Goal: Transaction & Acquisition: Book appointment/travel/reservation

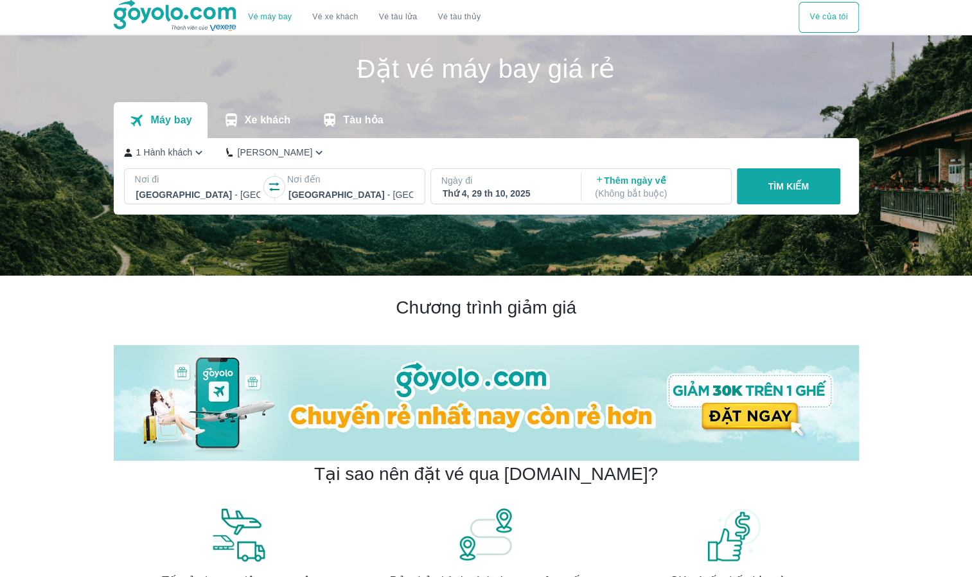
click at [484, 191] on div "Thứ 4, 29 th 10, 2025" at bounding box center [505, 193] width 125 height 13
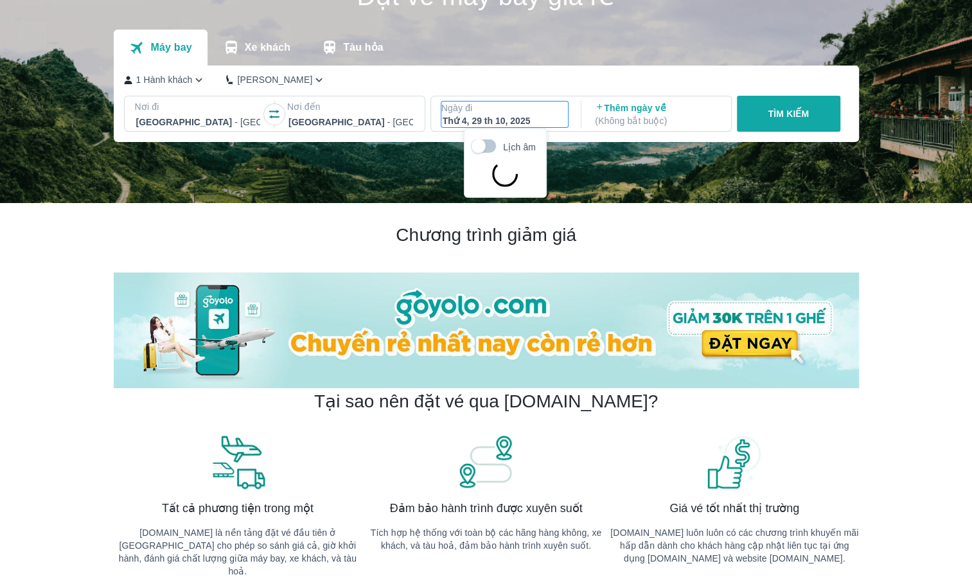
scroll to position [74, 0]
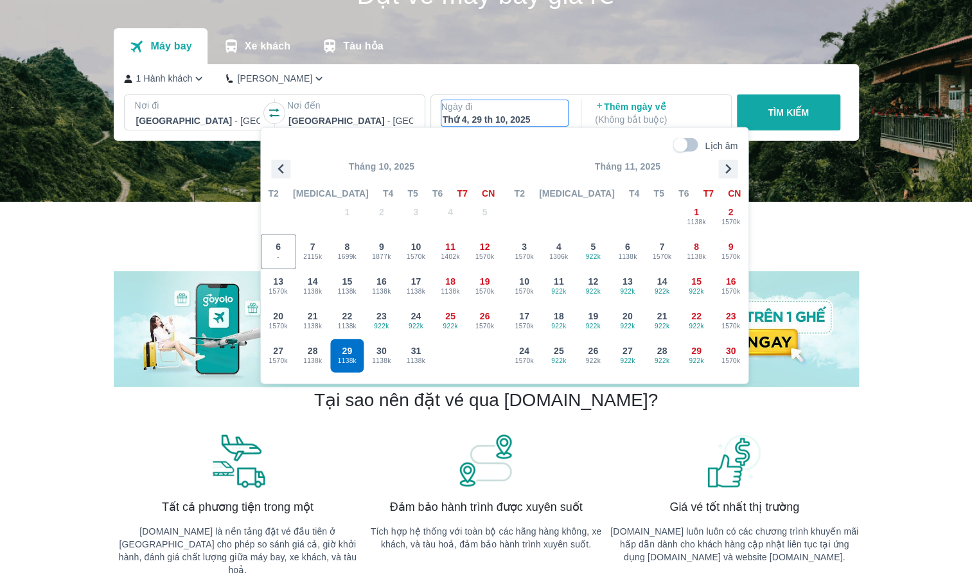
click at [172, 78] on p "1 Hành khách" at bounding box center [164, 78] width 57 height 13
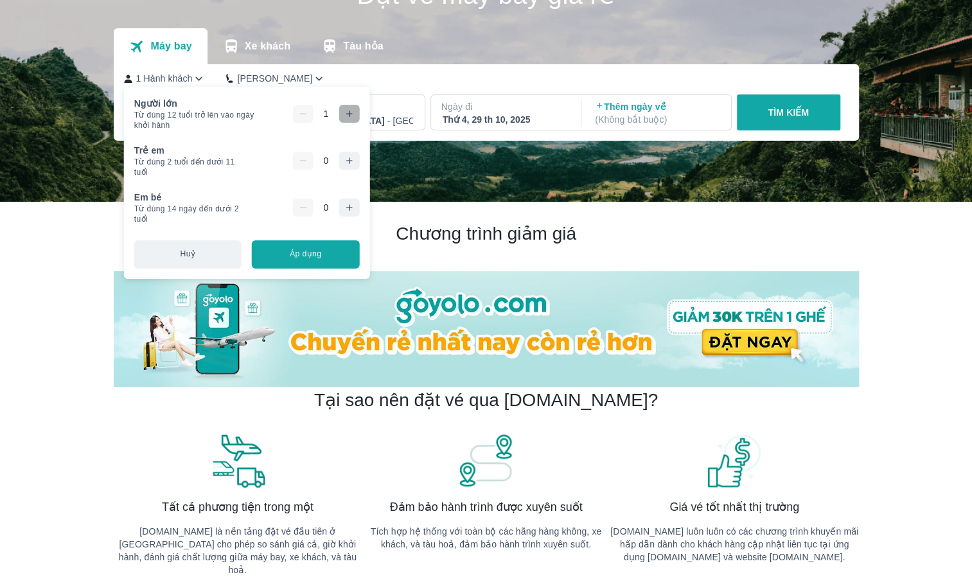
click at [348, 111] on icon "button" at bounding box center [349, 114] width 6 height 6
click at [348, 111] on icon "button" at bounding box center [349, 114] width 10 height 10
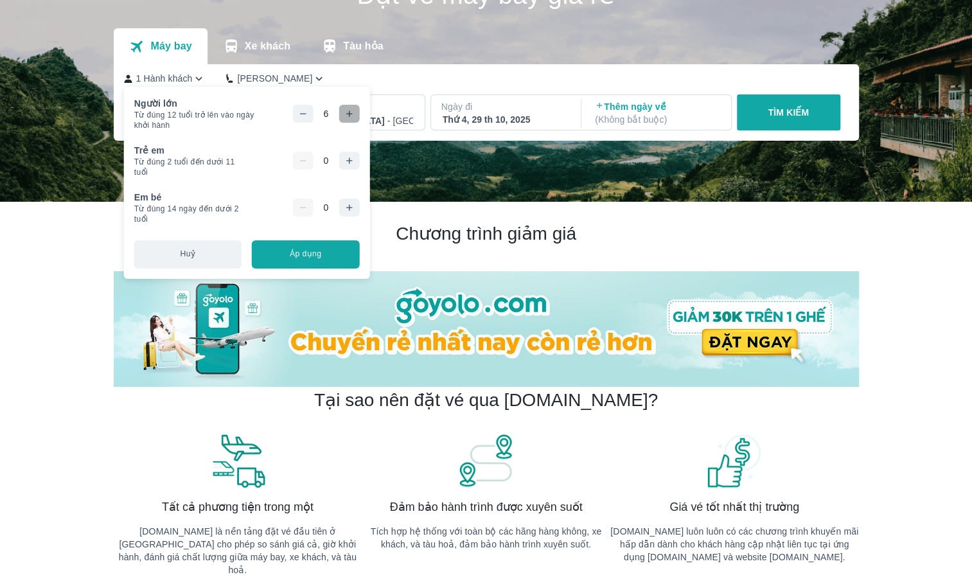
click at [348, 111] on icon "button" at bounding box center [349, 114] width 10 height 10
click at [314, 255] on button "Áp dụng" at bounding box center [305, 254] width 107 height 28
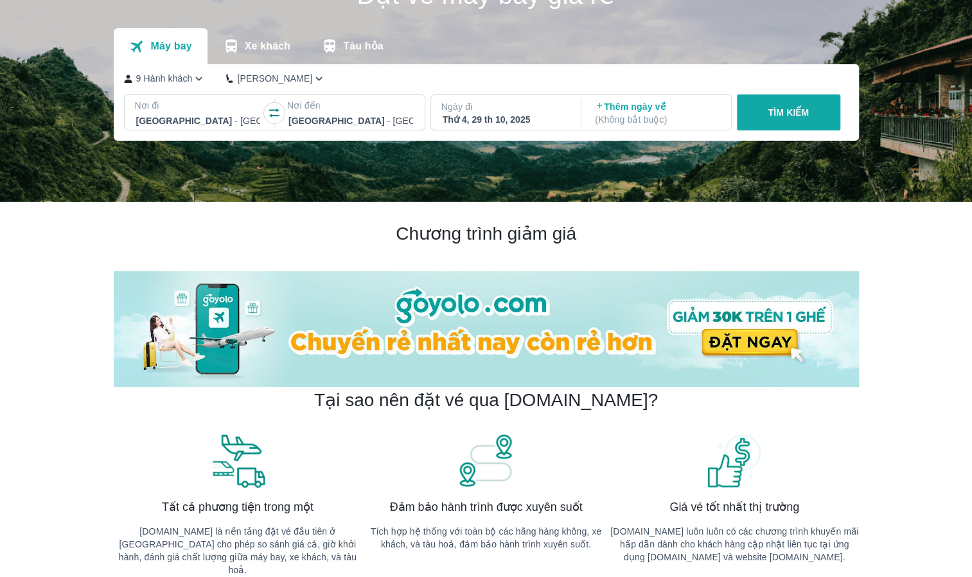
click at [805, 111] on p "TÌM KIẾM" at bounding box center [788, 112] width 41 height 13
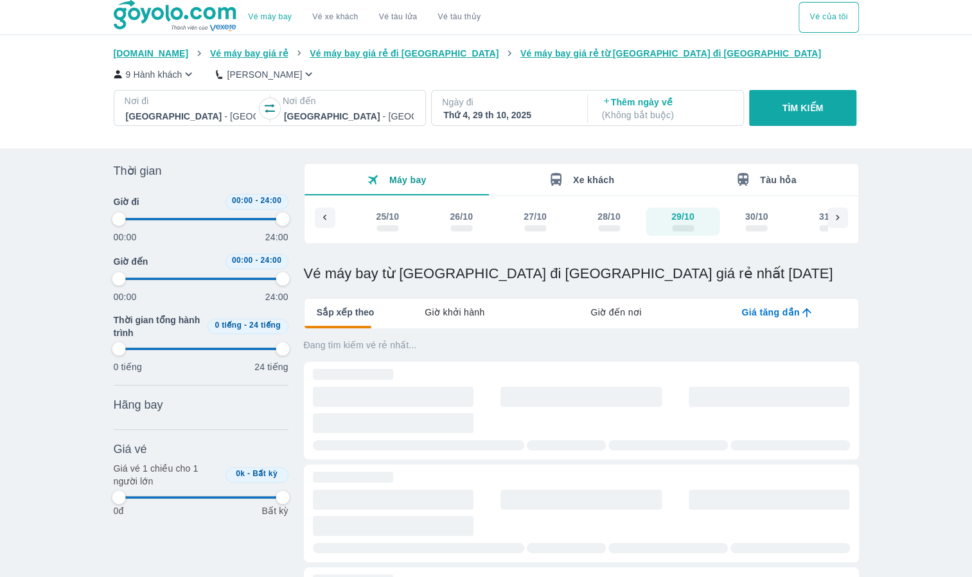
type input "97.9166666666667"
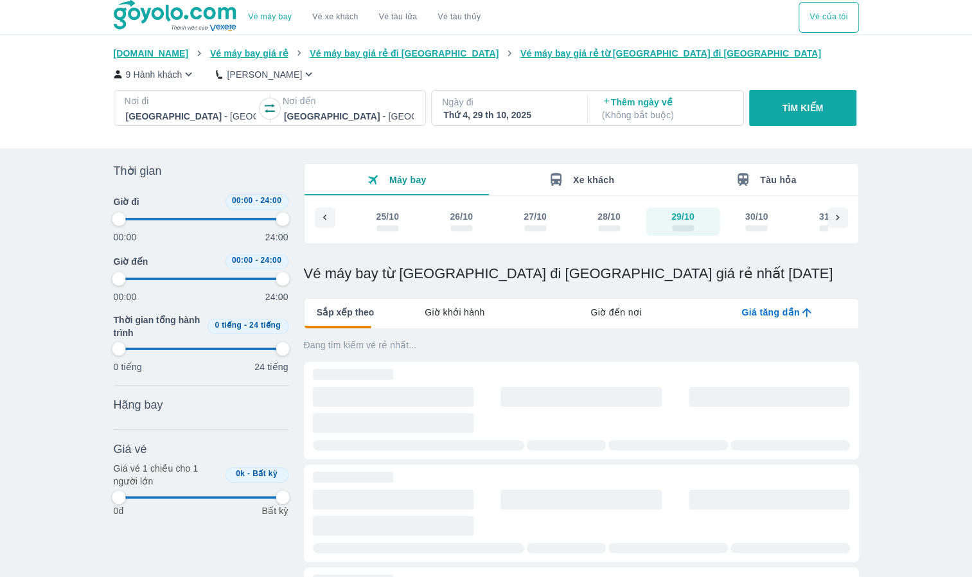
type input "97.9166666666667"
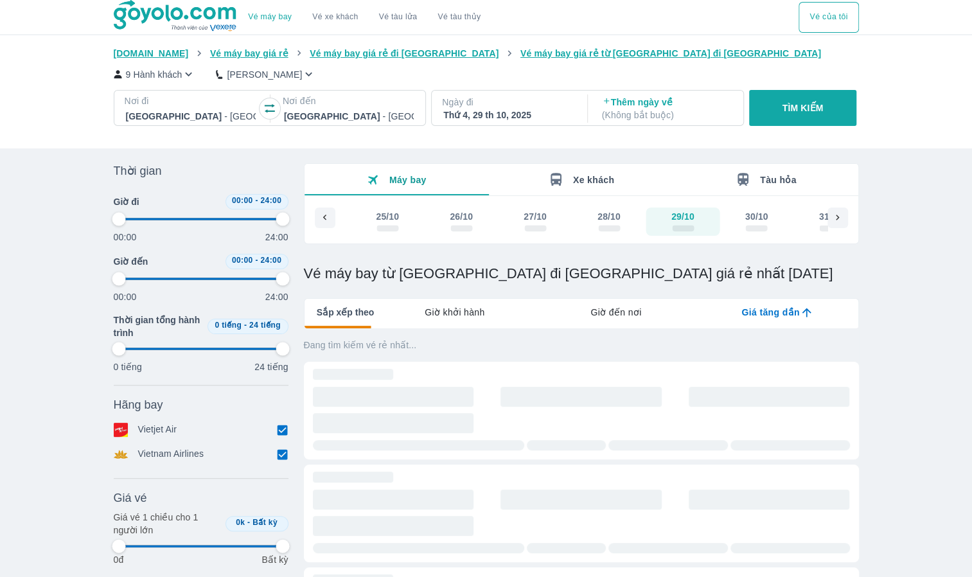
type input "97.9166666666667"
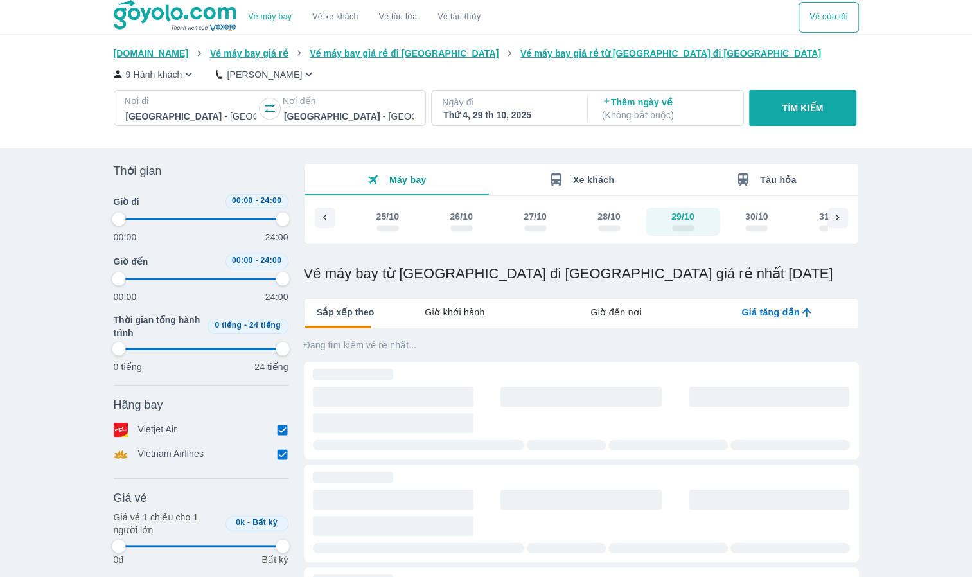
type input "97.9166666666667"
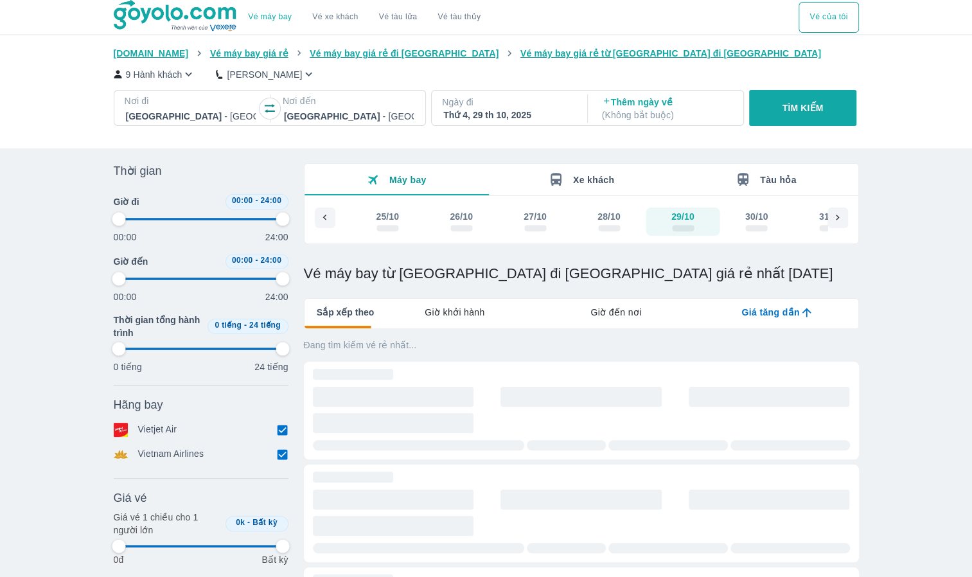
type input "97.9166666666667"
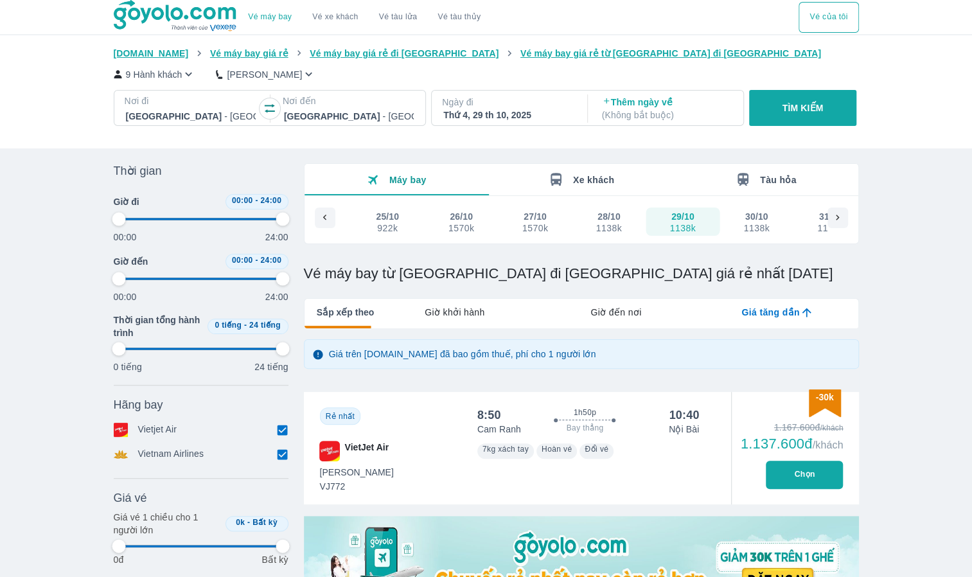
type input "97.9166666666667"
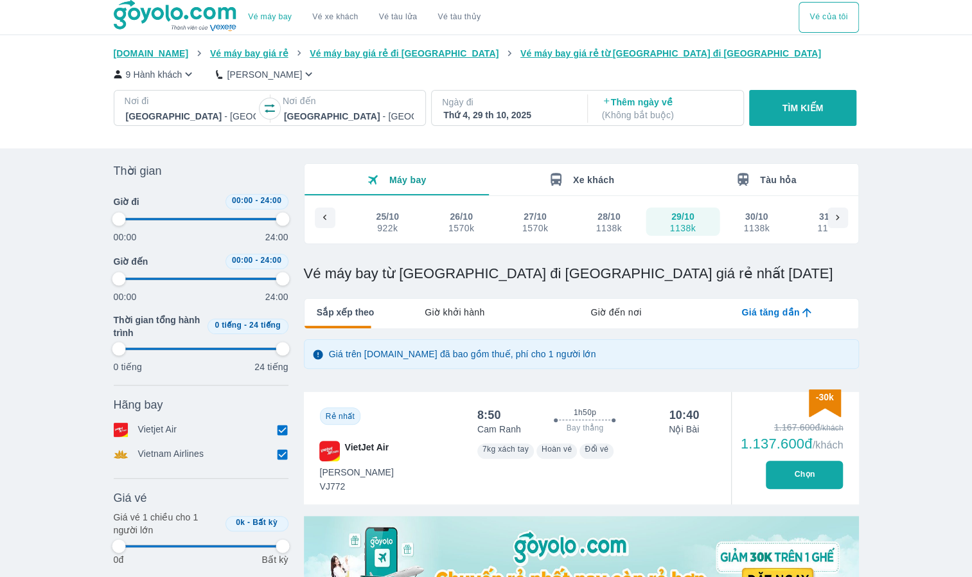
type input "97.9166666666667"
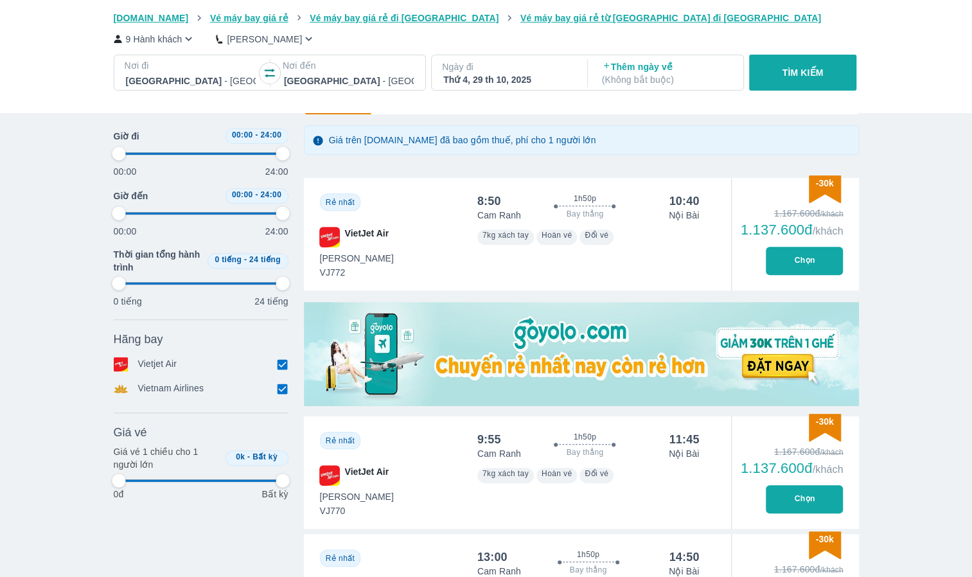
type input "97.9166666666667"
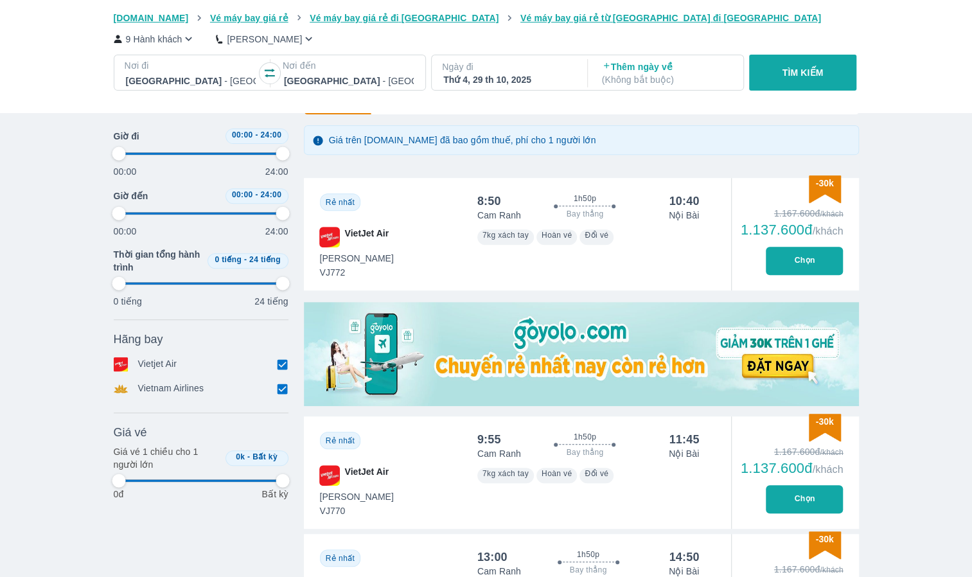
type input "97.9166666666667"
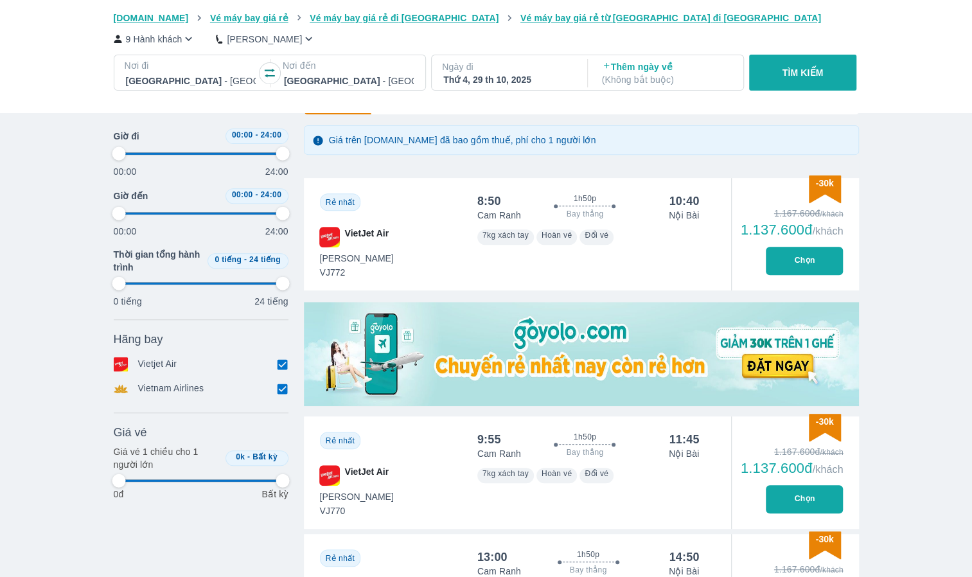
type input "97.9166666666667"
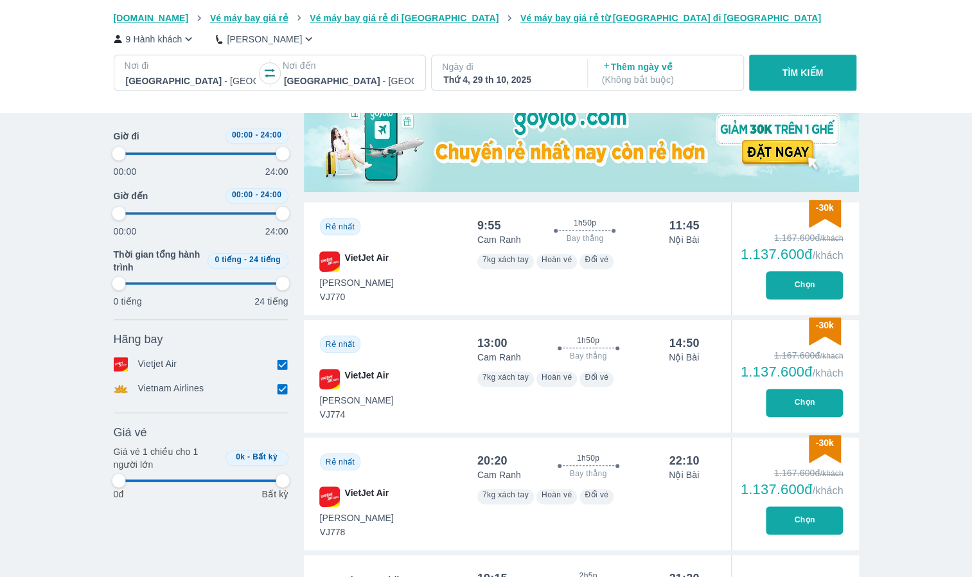
type input "97.9166666666667"
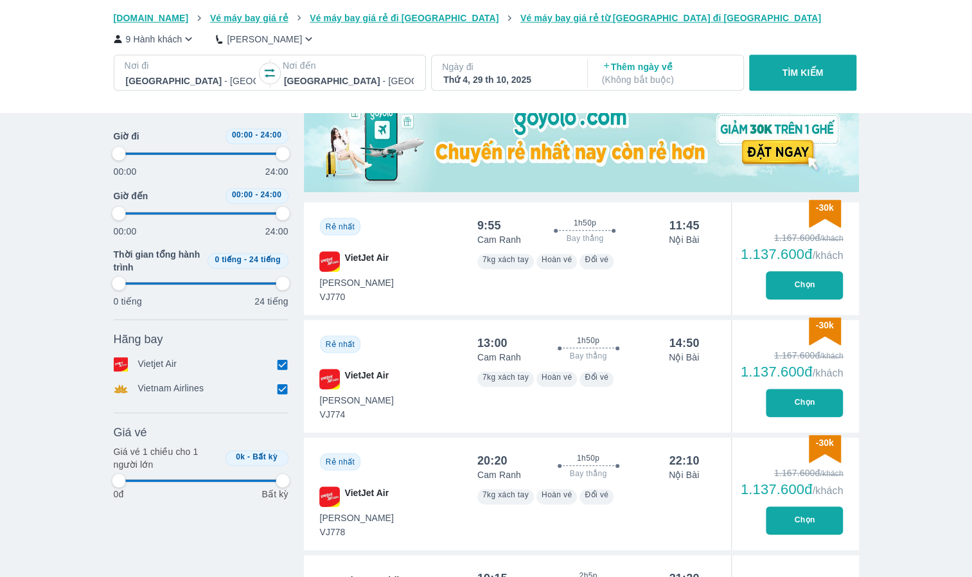
type input "97.9166666666667"
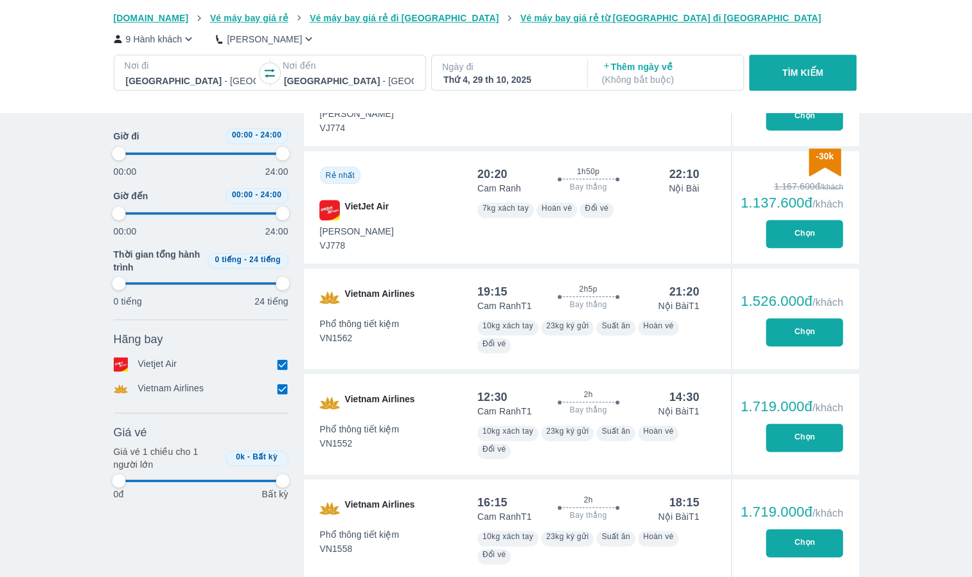
scroll to position [857, 0]
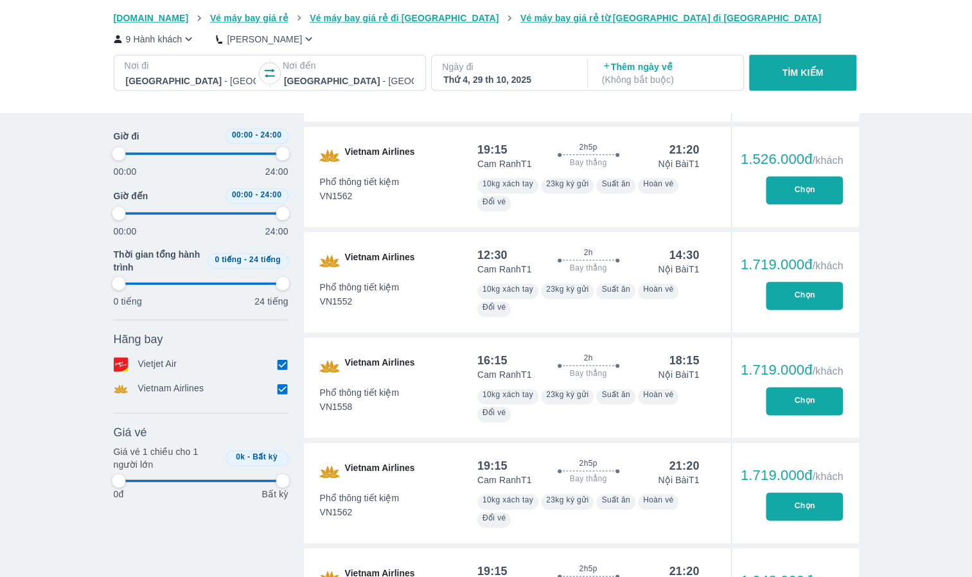
type input "97.9166666666667"
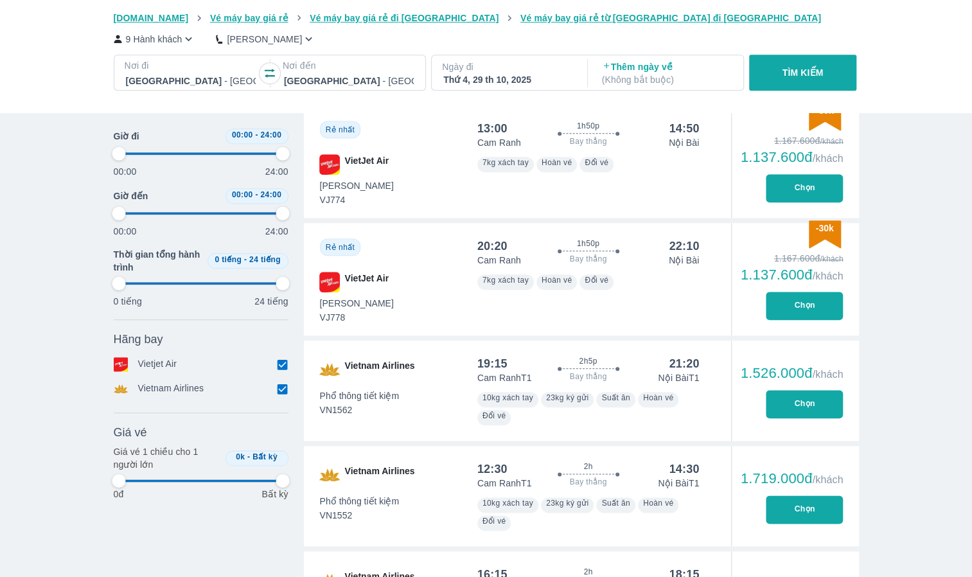
type input "97.9166666666667"
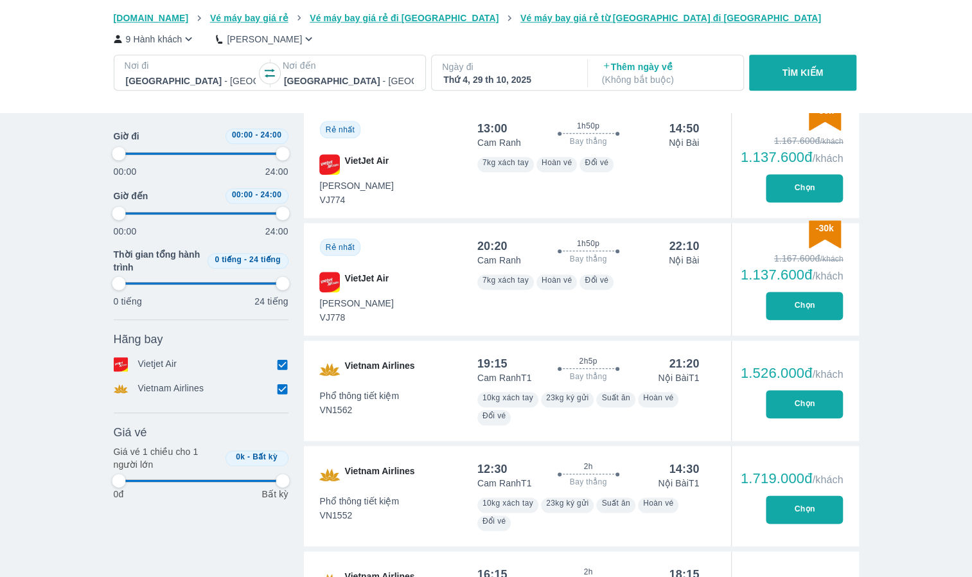
type input "97.9166666666667"
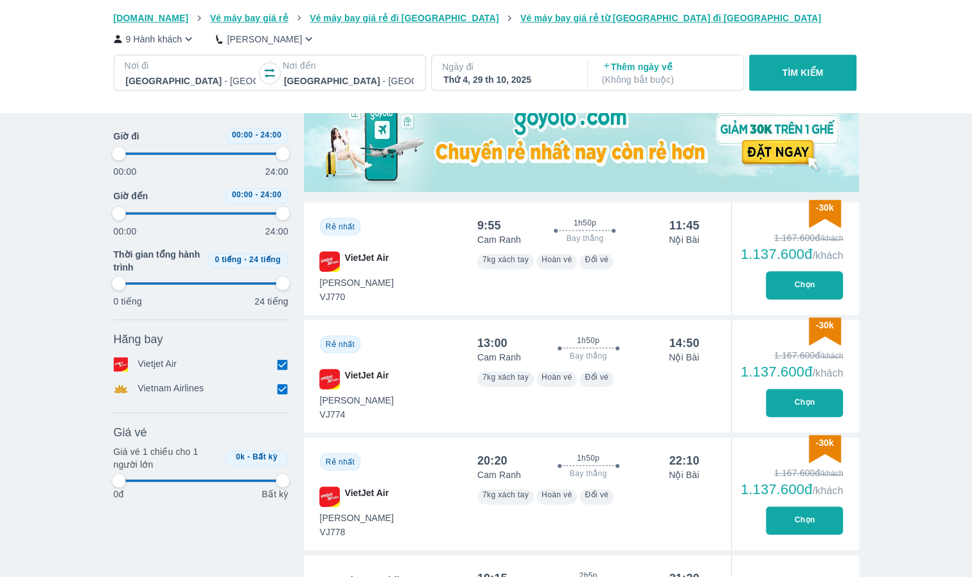
type input "97.9166666666667"
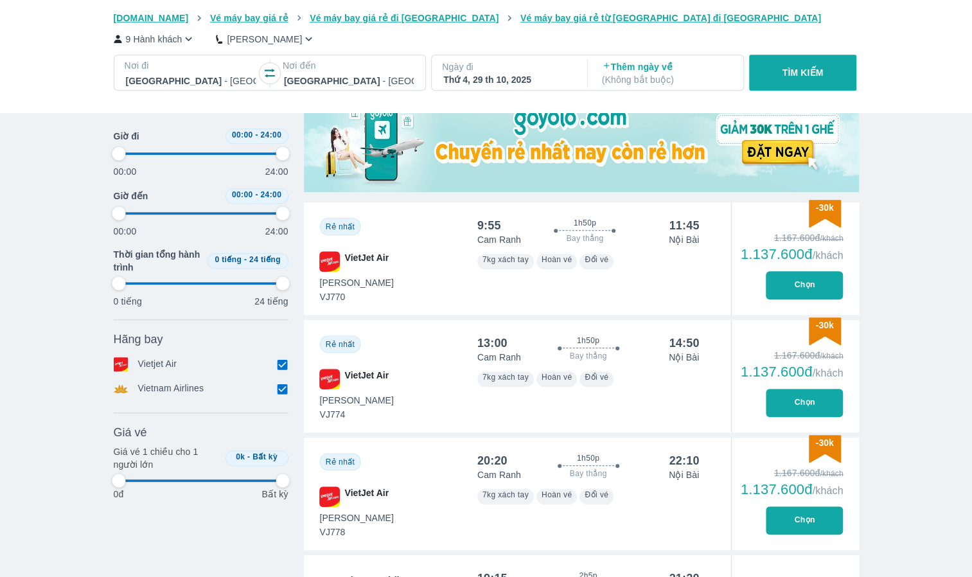
type input "97.9166666666667"
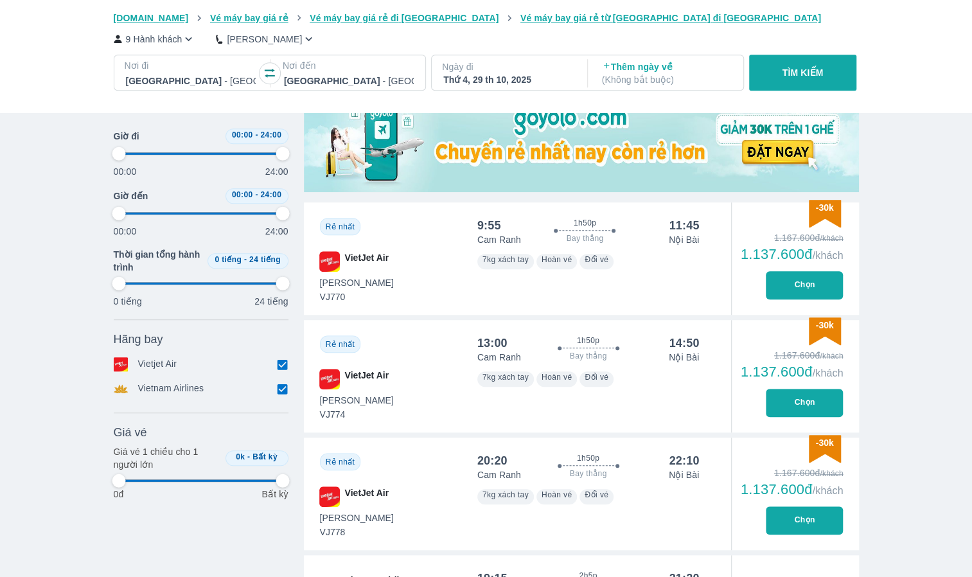
type input "97.9166666666667"
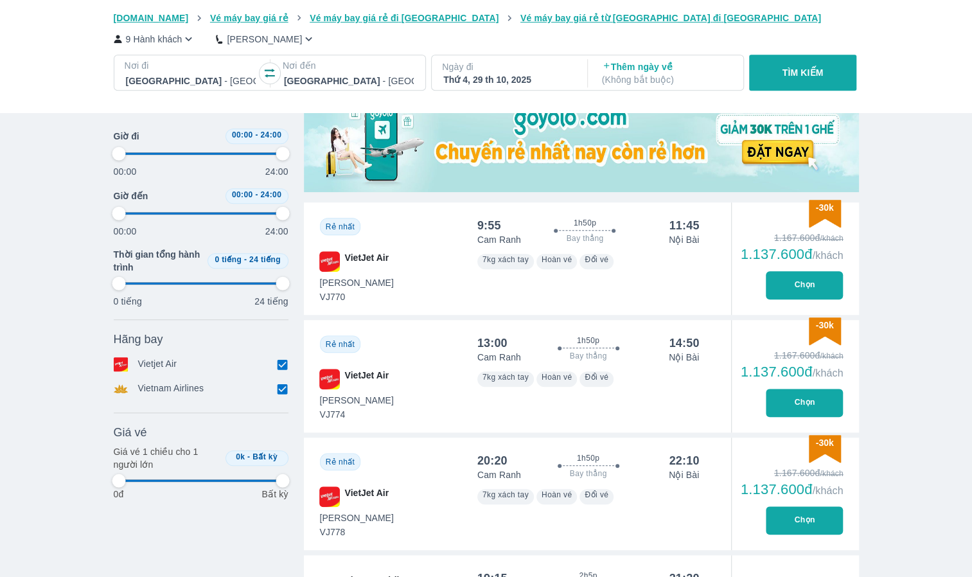
type input "97.9166666666667"
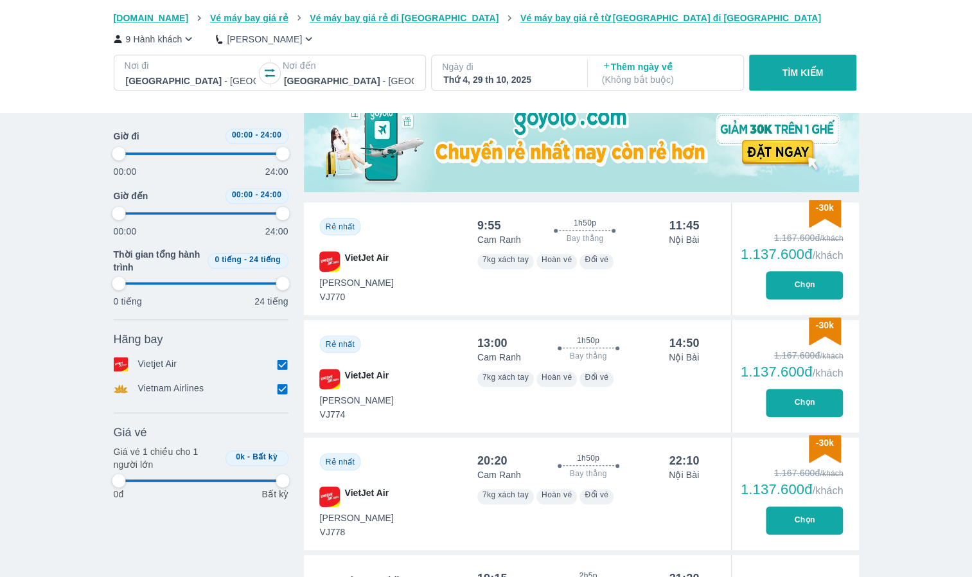
type input "97.9166666666667"
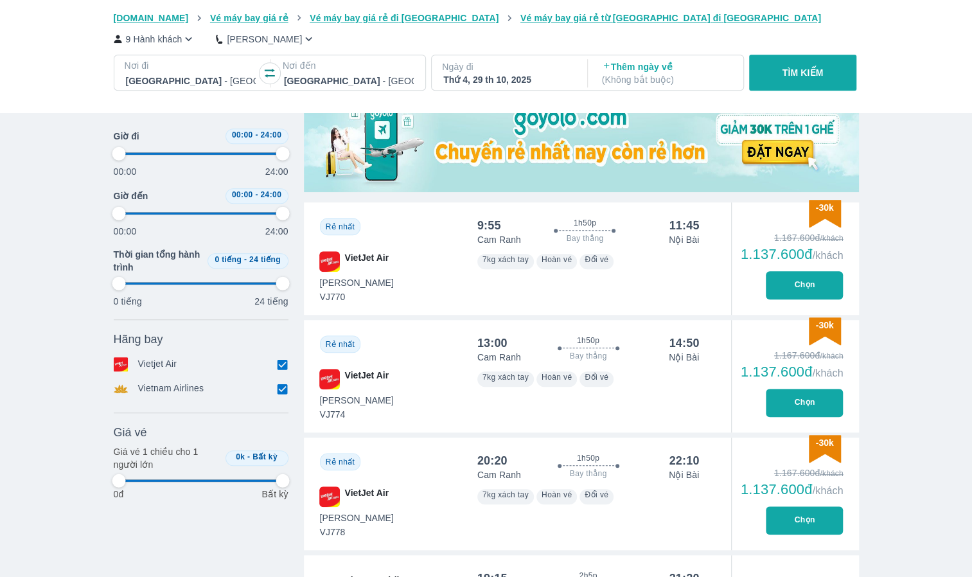
type input "97.9166666666667"
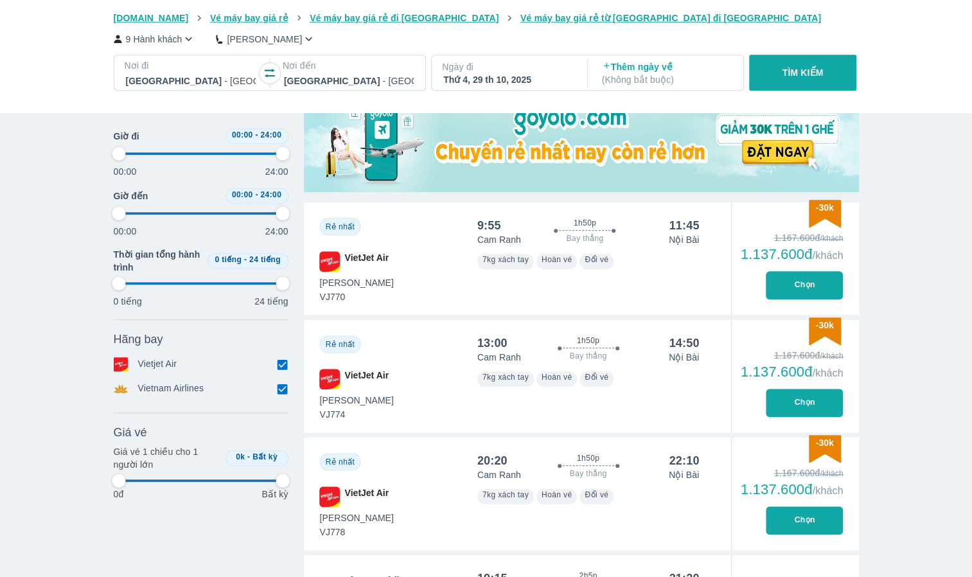
type input "97.9166666666667"
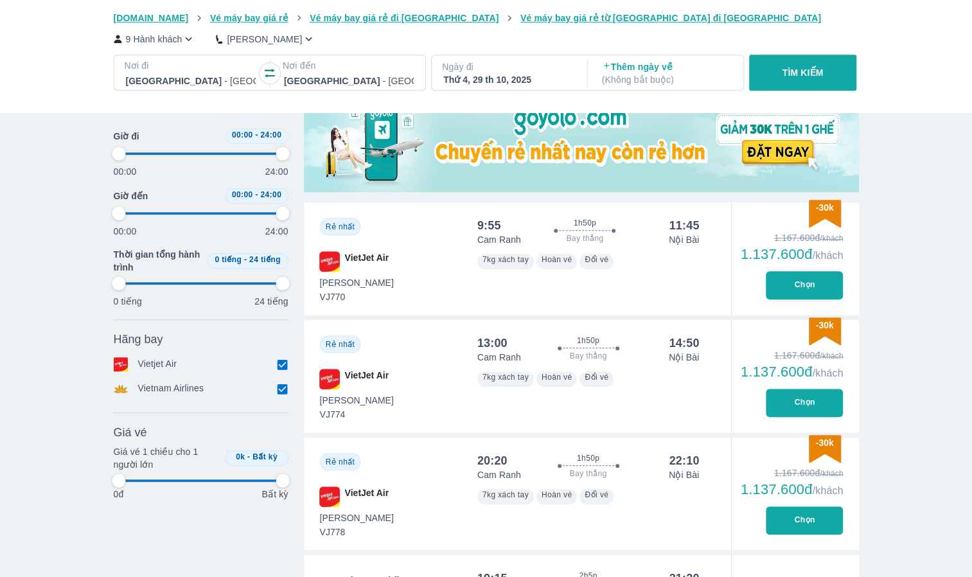
type input "97.9166666666667"
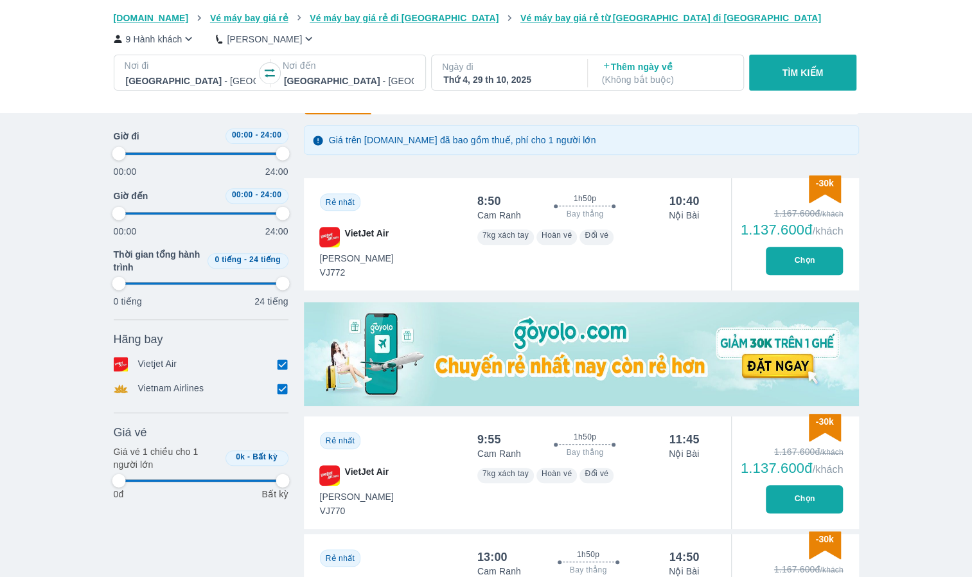
type input "97.9166666666667"
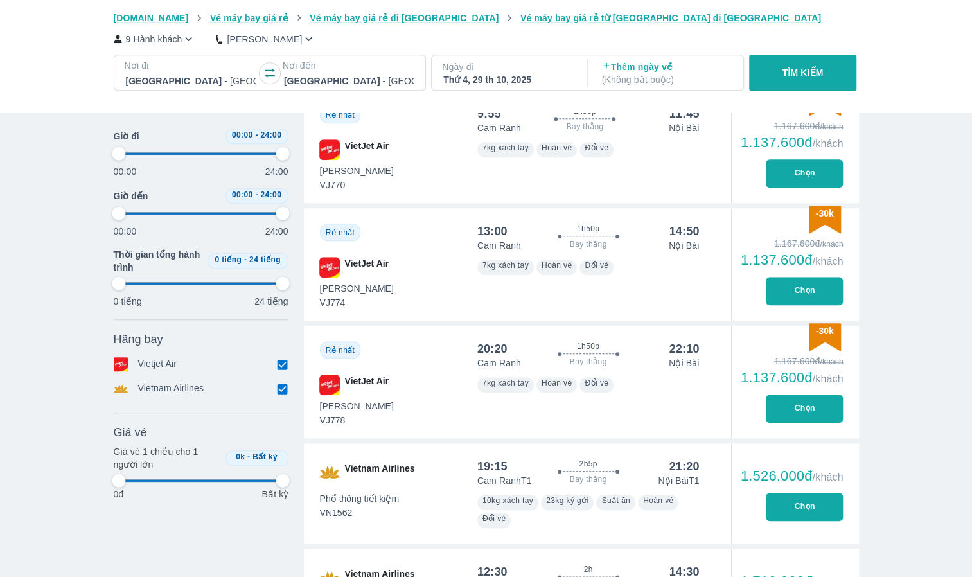
scroll to position [857, 0]
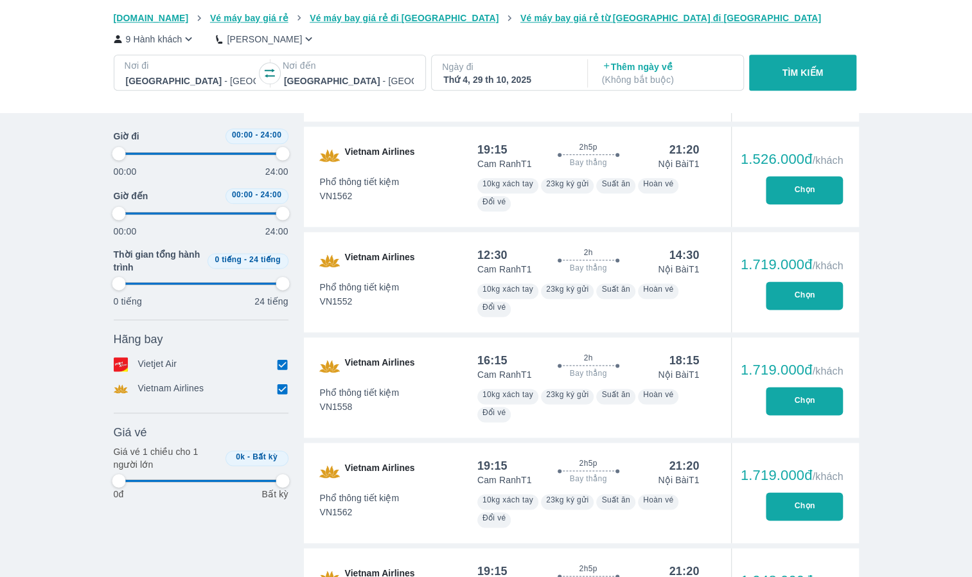
type input "97.9166666666667"
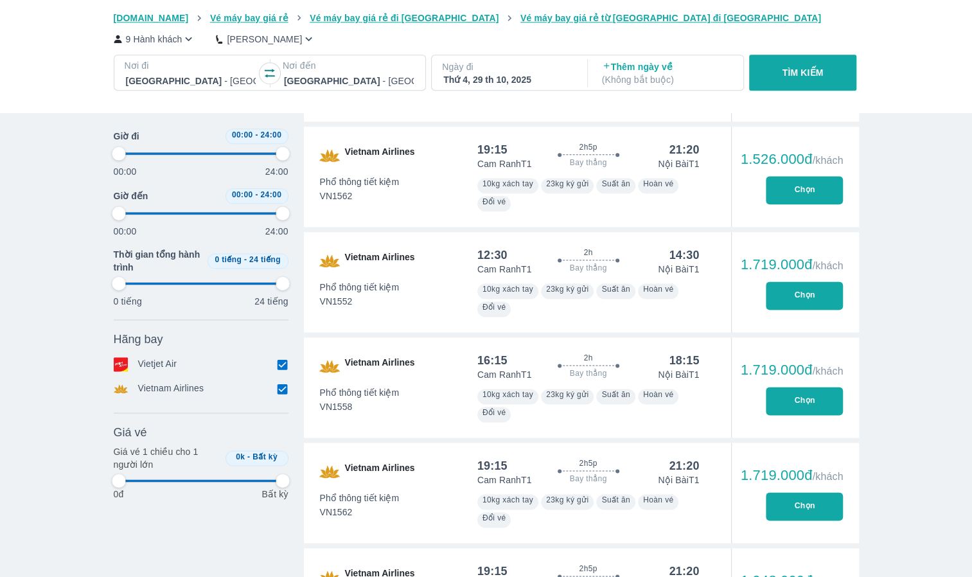
type input "97.9166666666667"
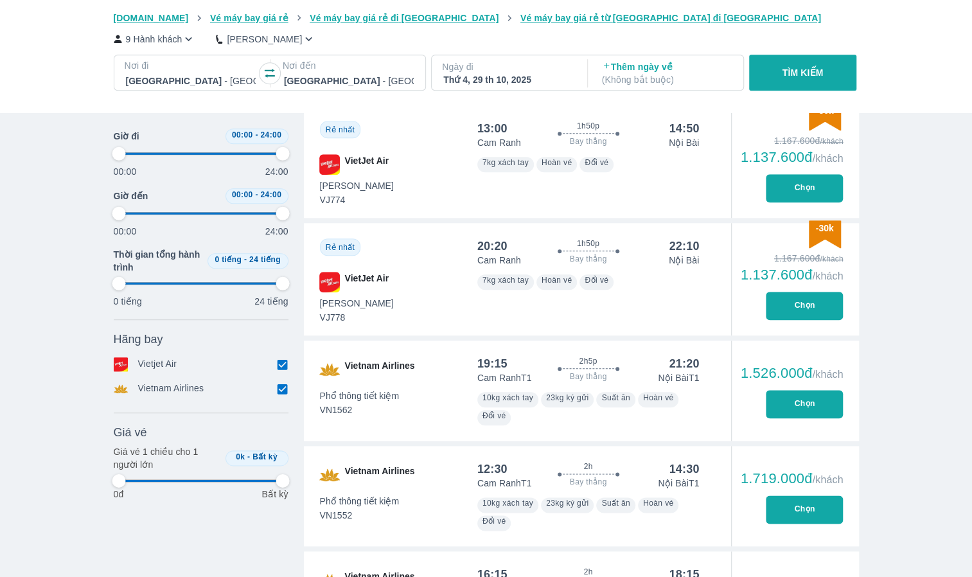
type input "97.9166666666667"
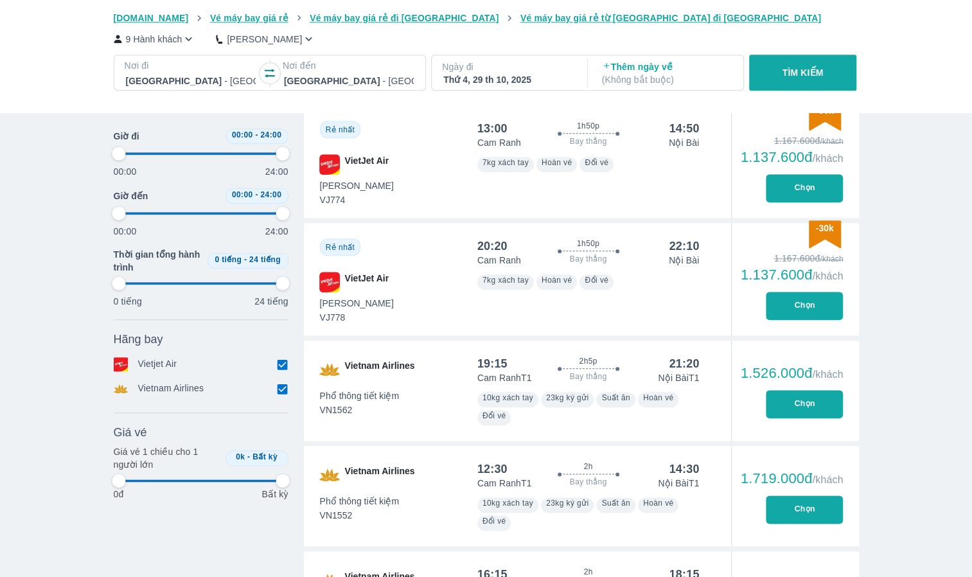
type input "97.9166666666667"
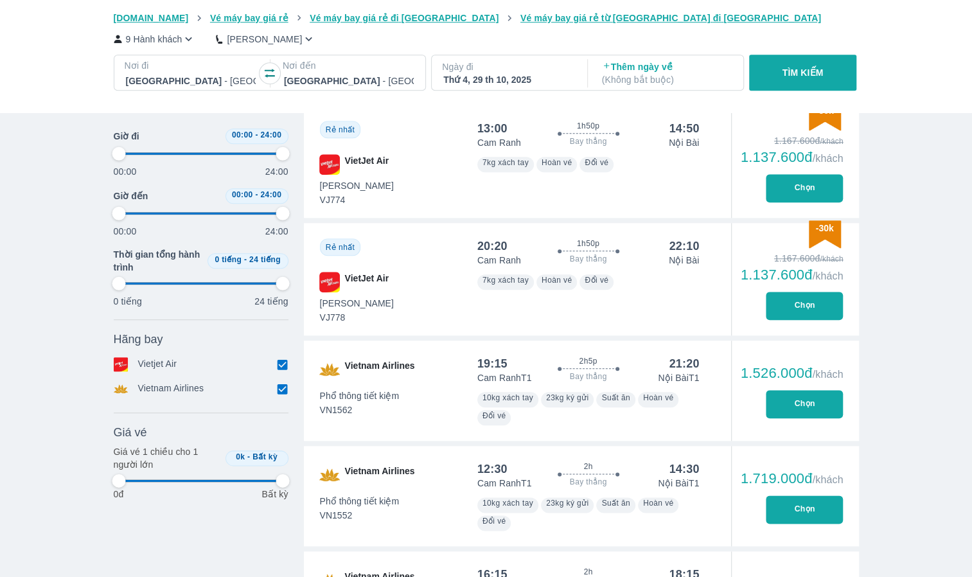
type input "97.9166666666667"
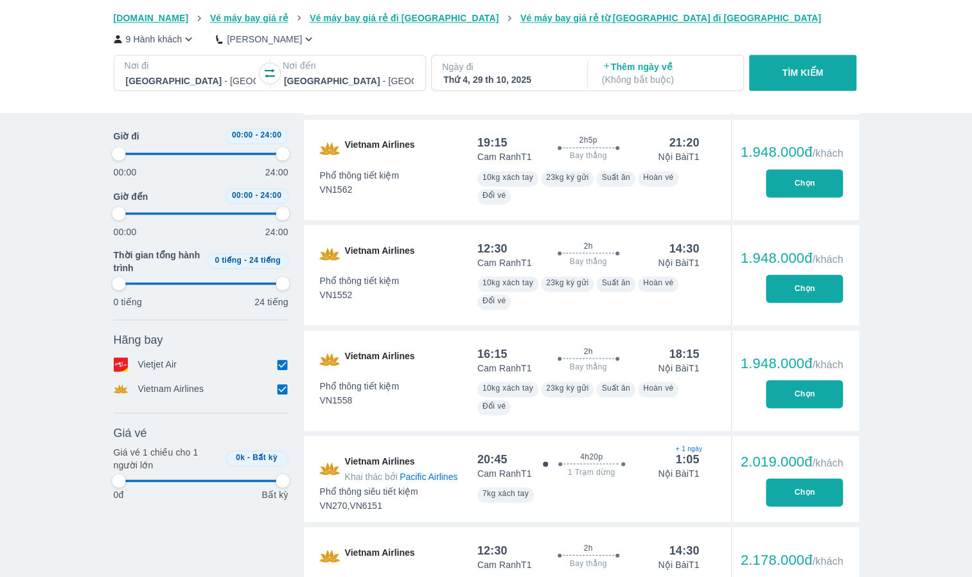
type input "97.9166666666667"
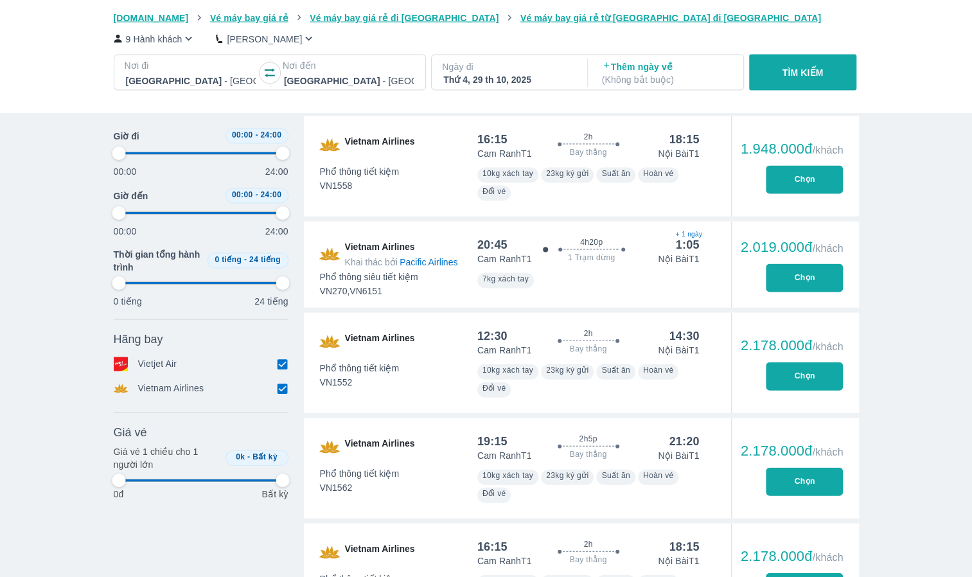
type input "97.9166666666667"
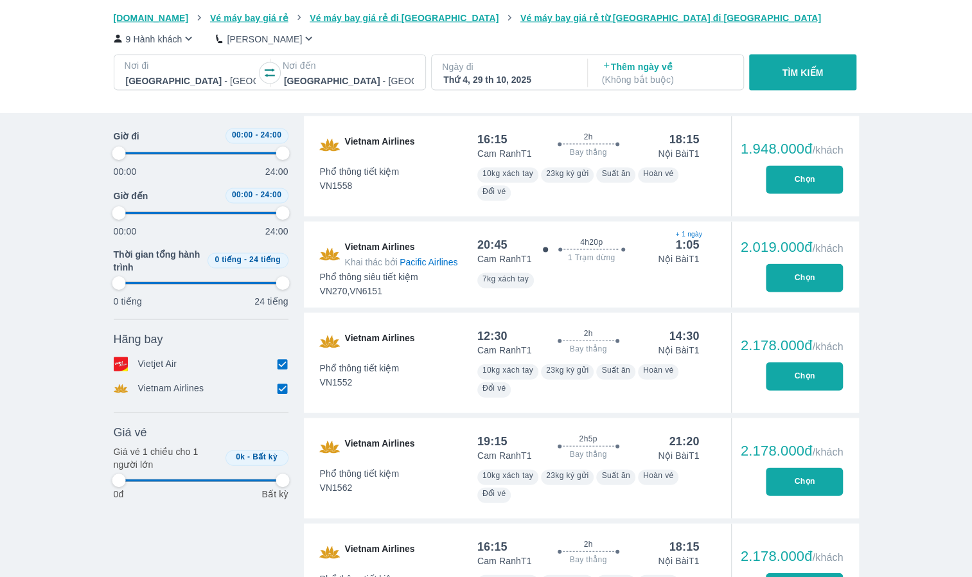
type input "97.9166666666667"
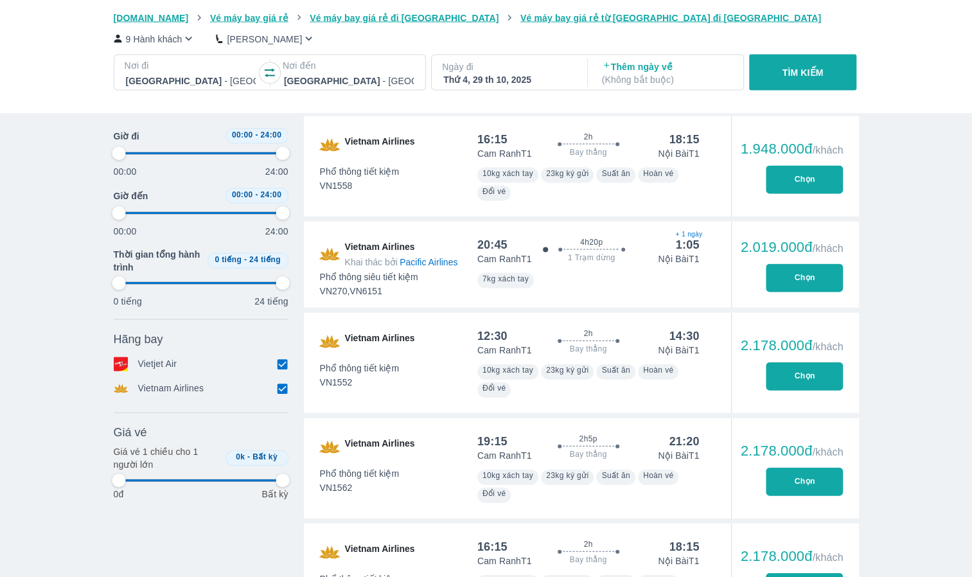
type input "97.9166666666667"
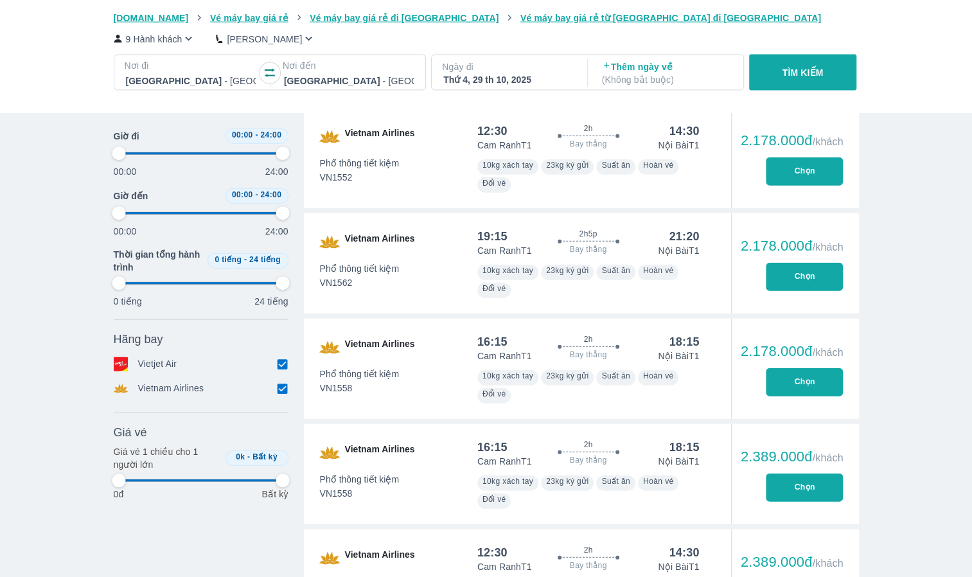
type input "97.9166666666667"
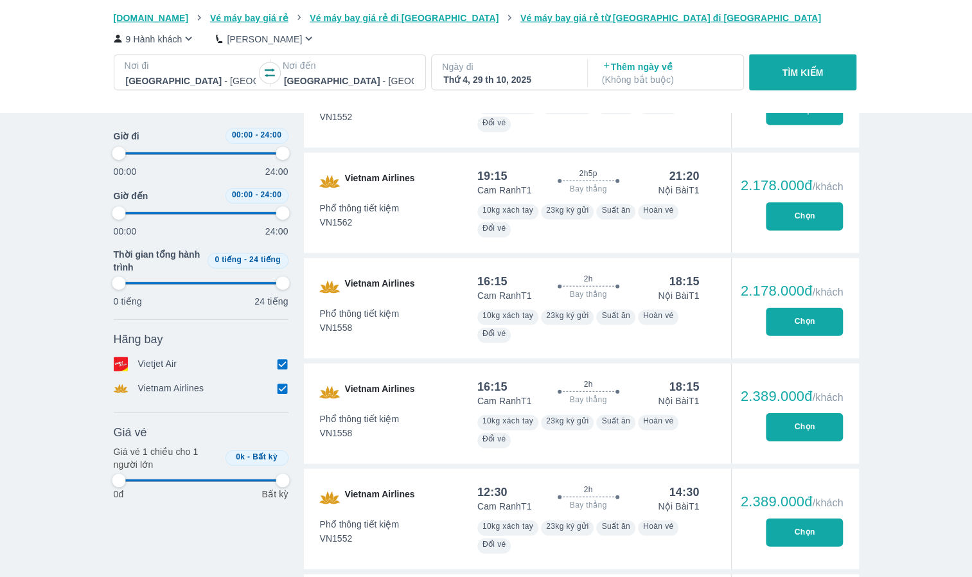
scroll to position [1928, 0]
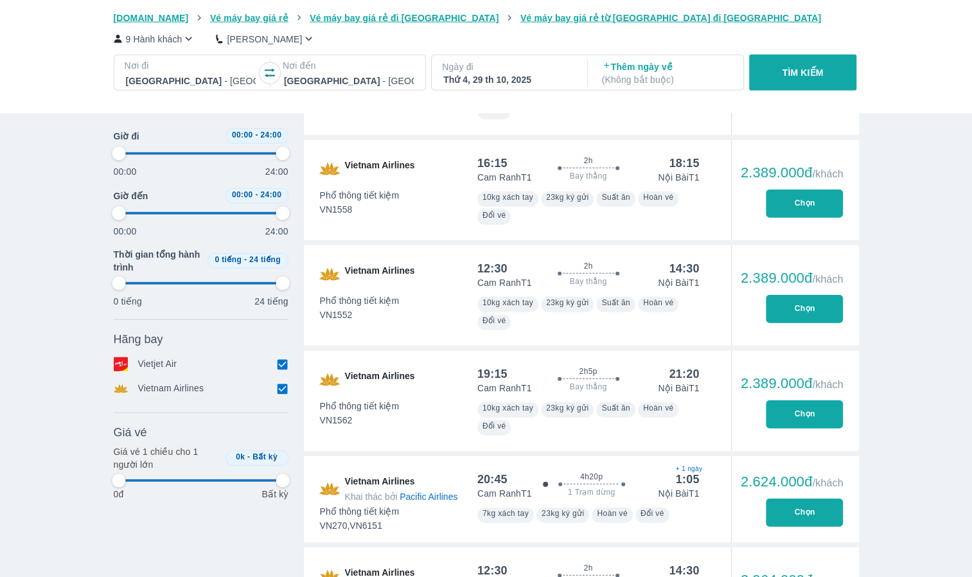
type input "97.9166666666667"
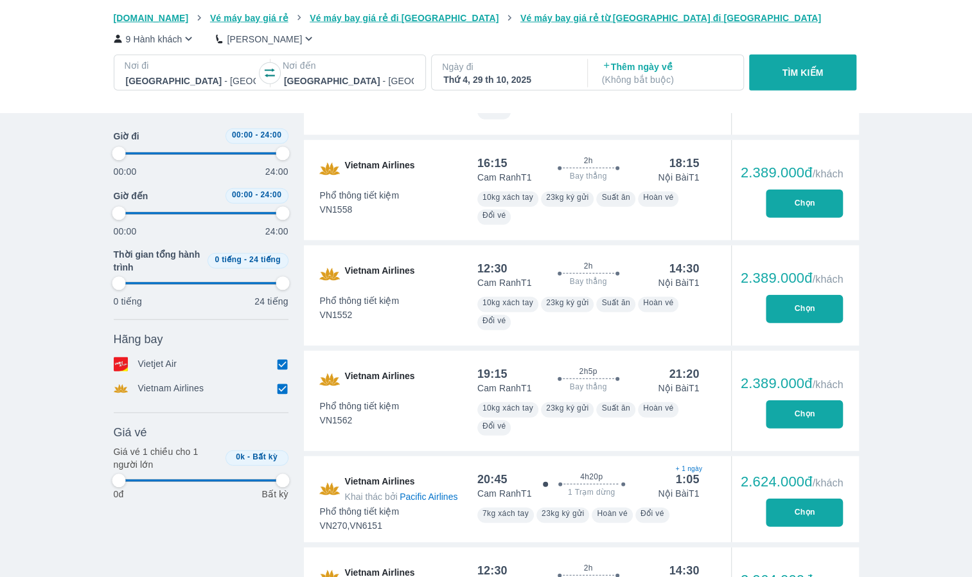
type input "97.9166666666667"
